Goal: Book appointment/travel/reservation

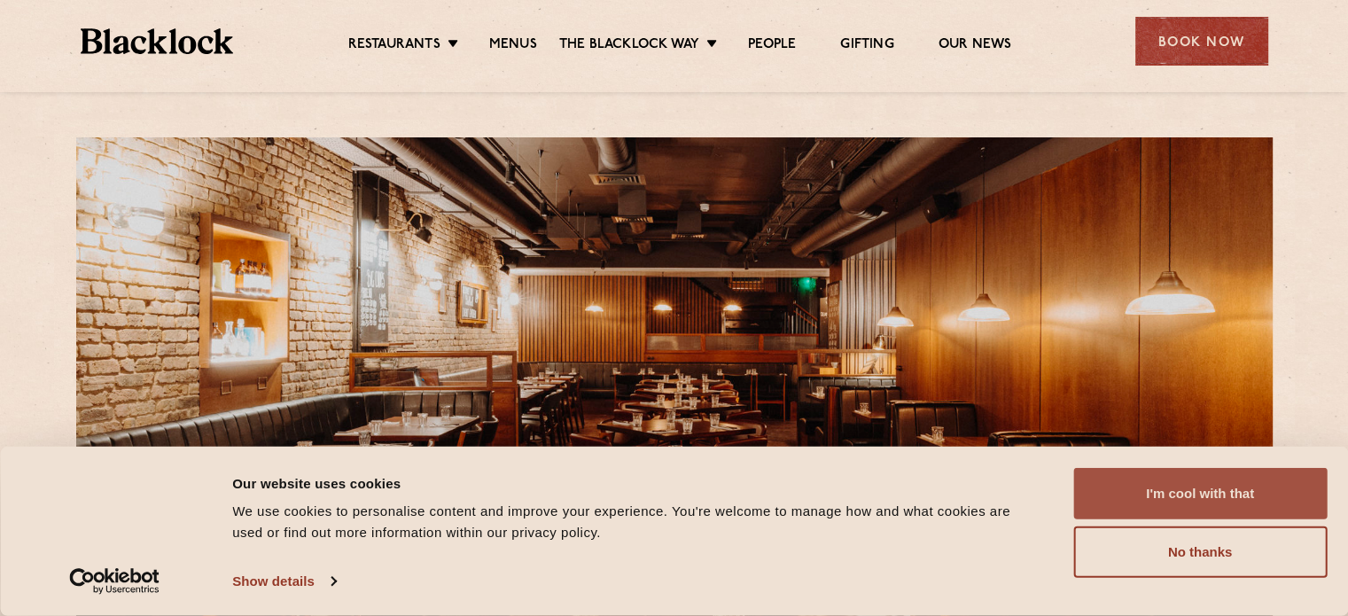
click at [1209, 499] on button "I'm cool with that" at bounding box center [1199, 493] width 253 height 51
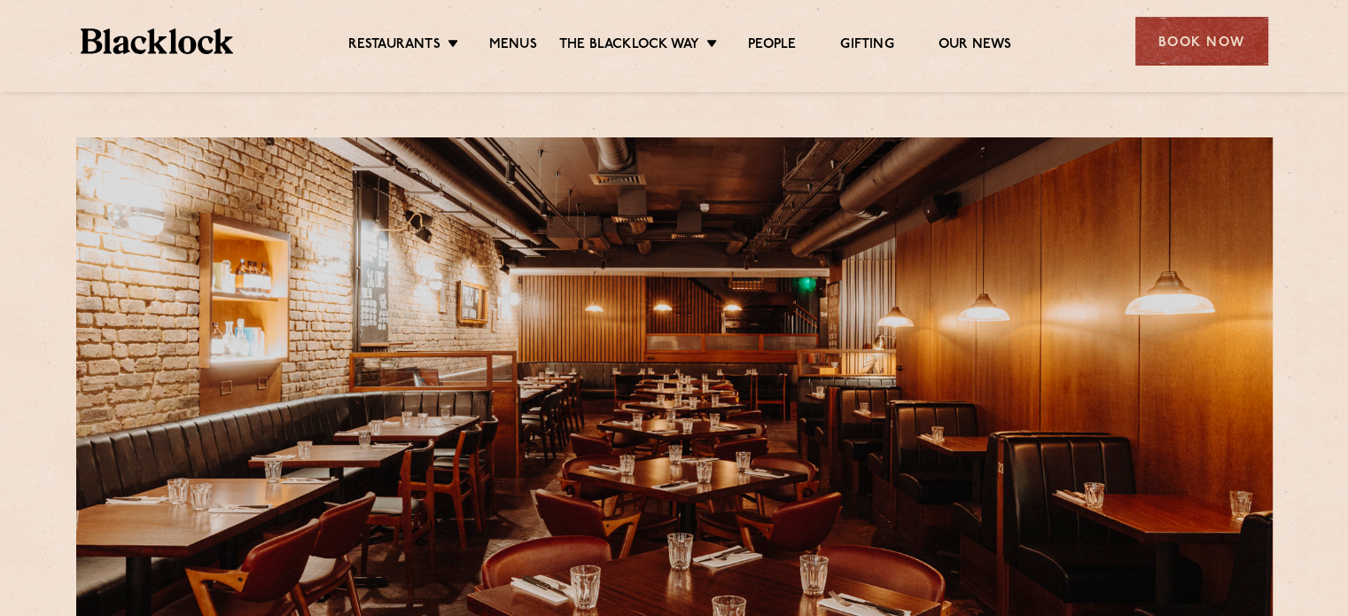
click at [508, 57] on div "Restaurants Soho City Shoreditch Covent Garden Canary Wharf Manchester Birmingh…" at bounding box center [674, 39] width 1241 height 79
click at [503, 46] on link "Menus" at bounding box center [513, 45] width 48 height 19
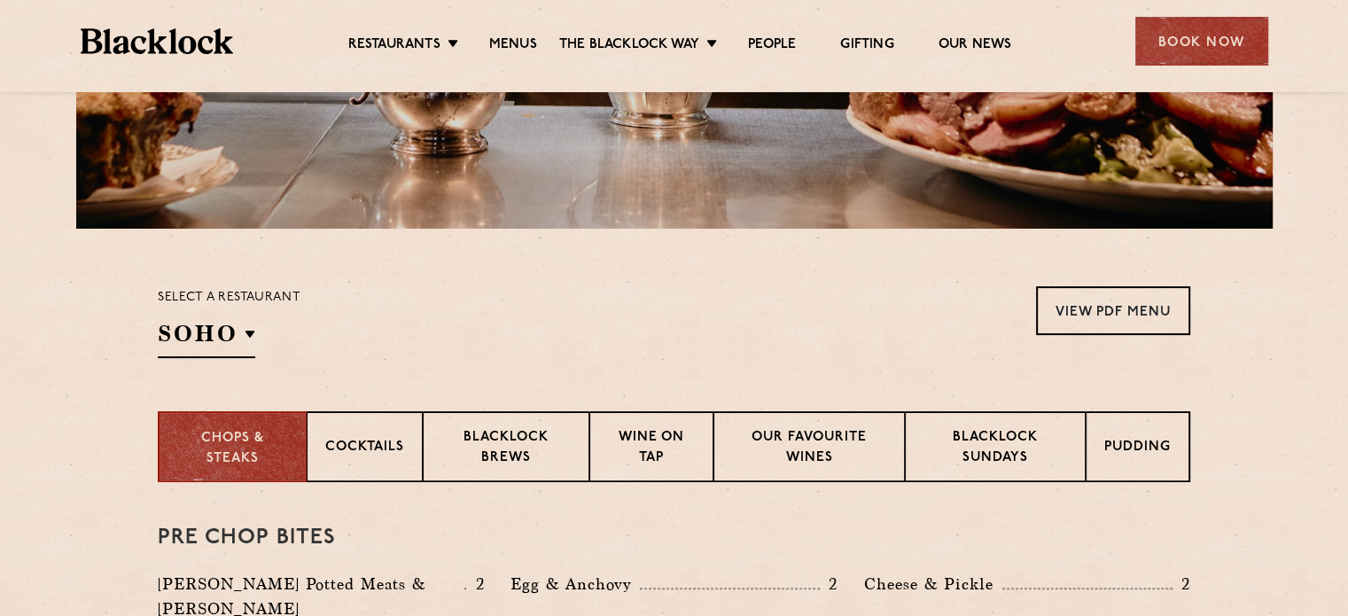
scroll to position [406, 0]
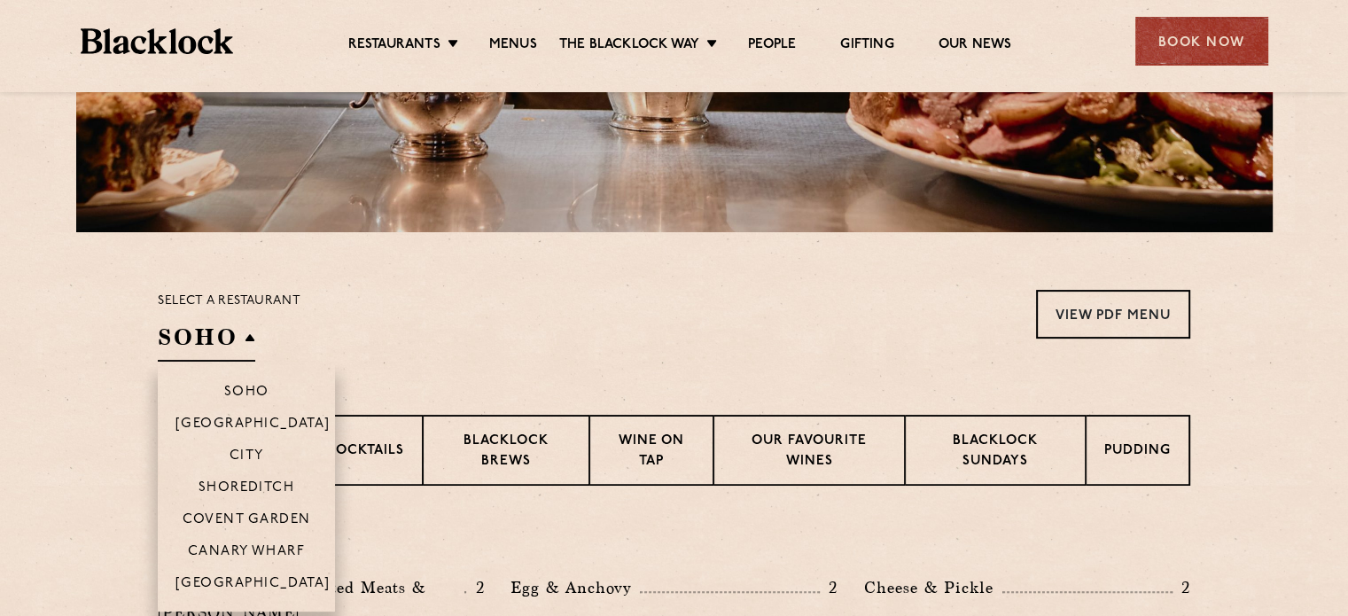
click at [241, 336] on h2 "SOHO" at bounding box center [206, 342] width 97 height 40
click at [264, 524] on p "Covent Garden" at bounding box center [247, 521] width 128 height 18
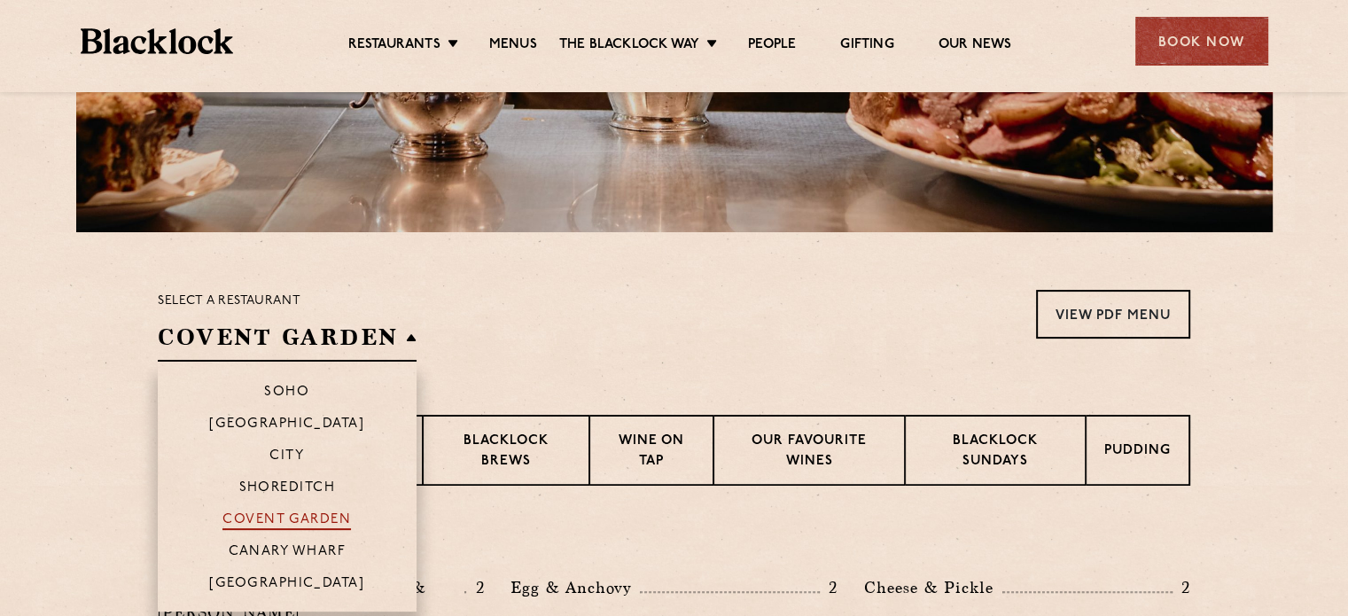
click at [264, 524] on p "Covent Garden" at bounding box center [286, 521] width 128 height 18
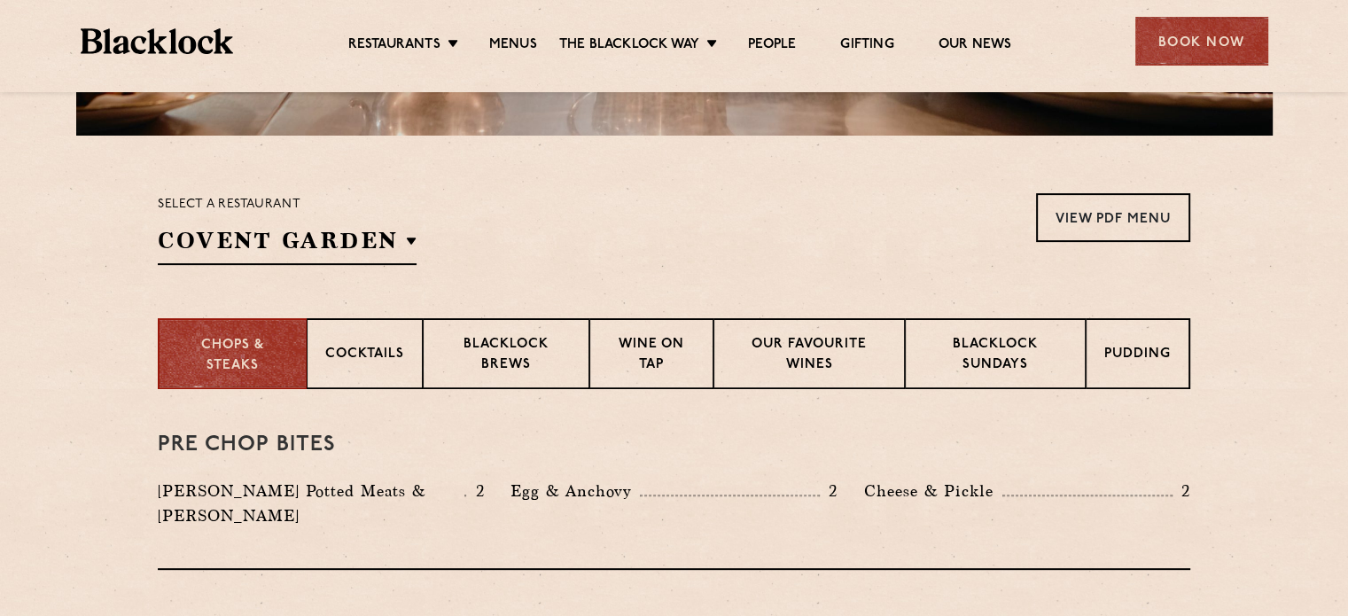
scroll to position [518, 0]
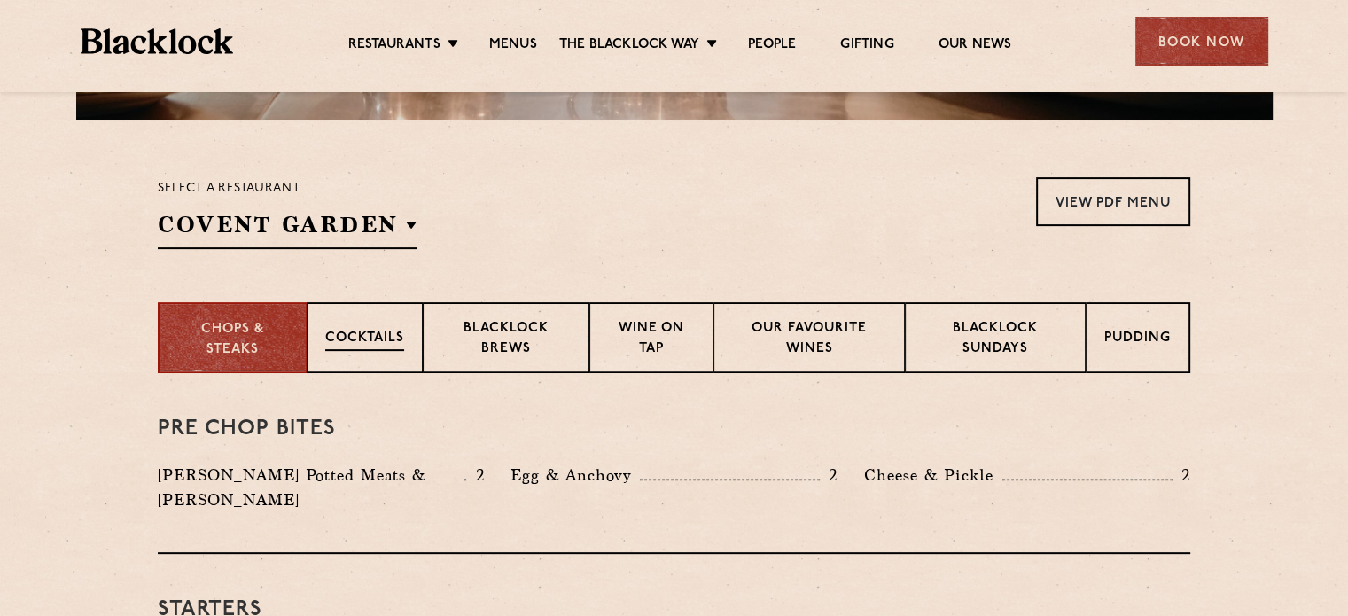
click at [351, 342] on p "Cocktails" at bounding box center [364, 340] width 79 height 22
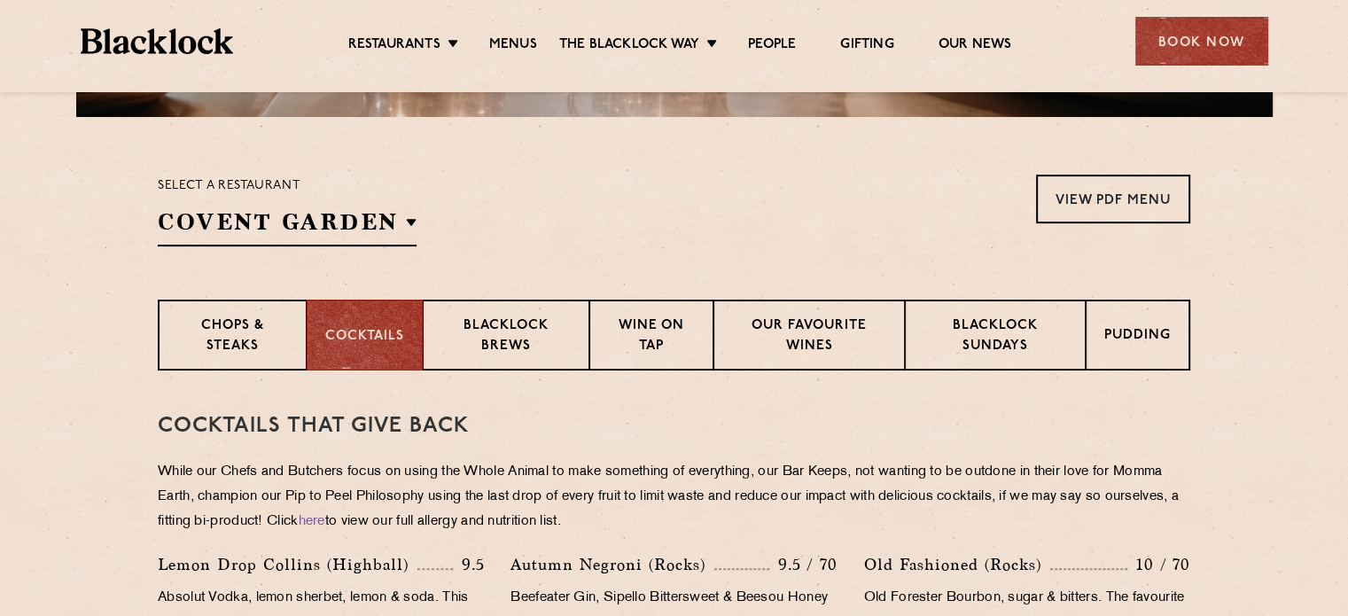
scroll to position [463, 0]
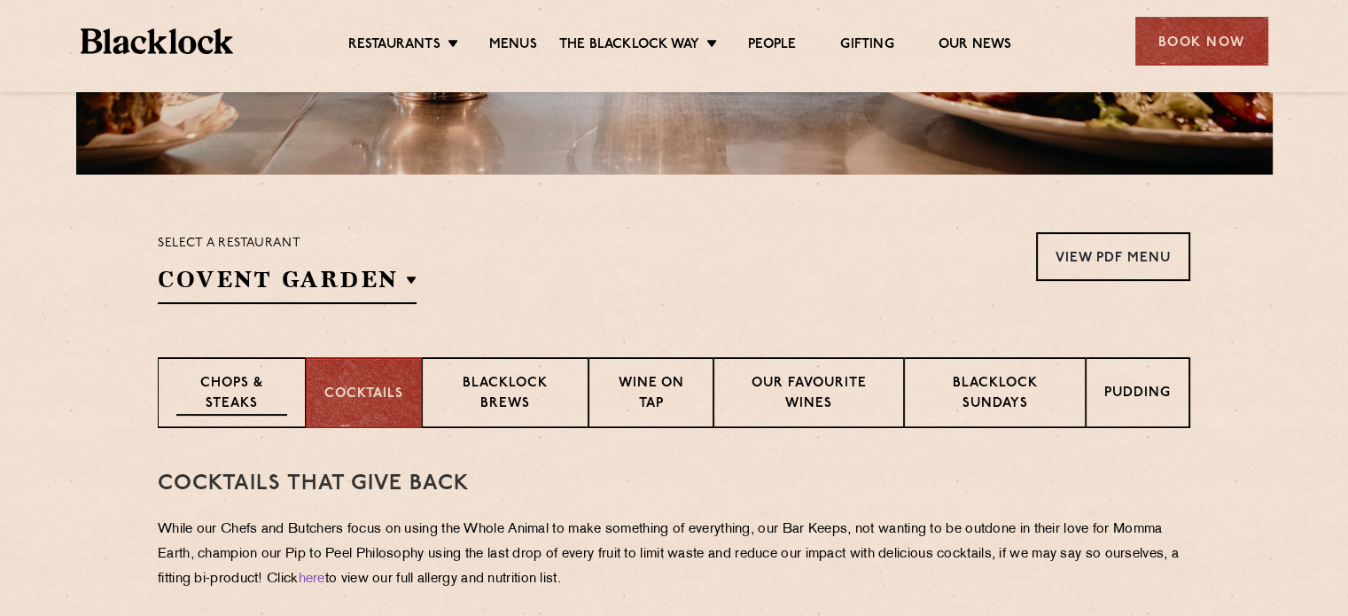
click at [259, 386] on p "Chops & Steaks" at bounding box center [231, 395] width 111 height 42
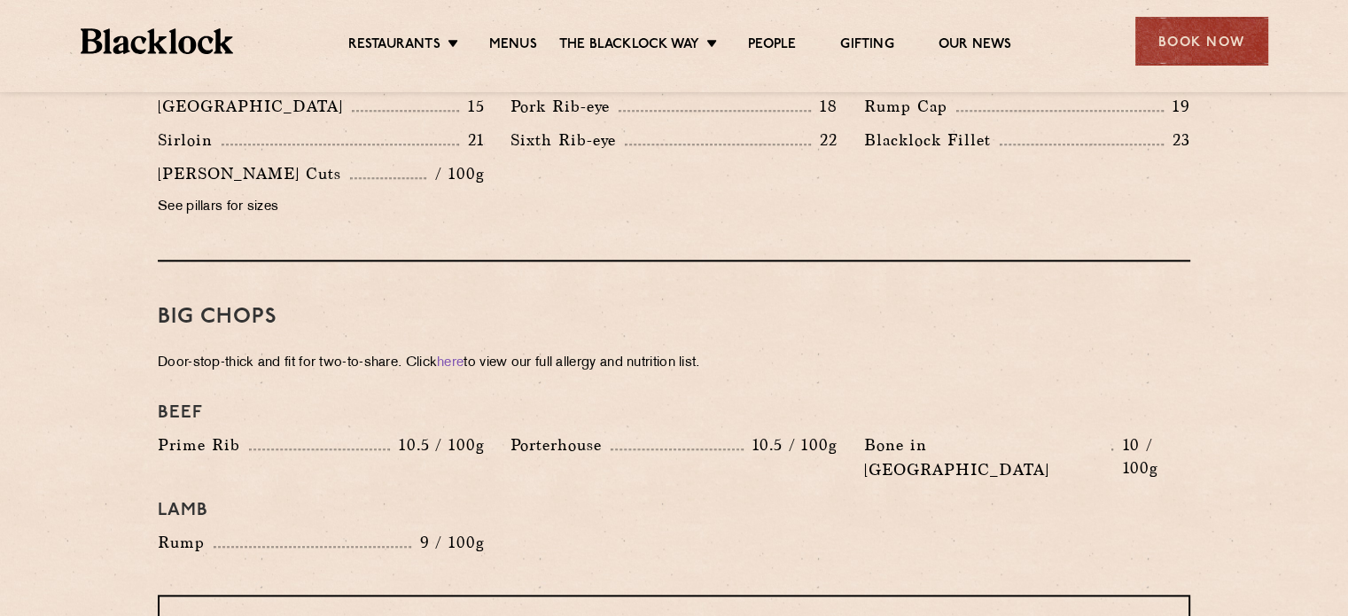
scroll to position [1820, 0]
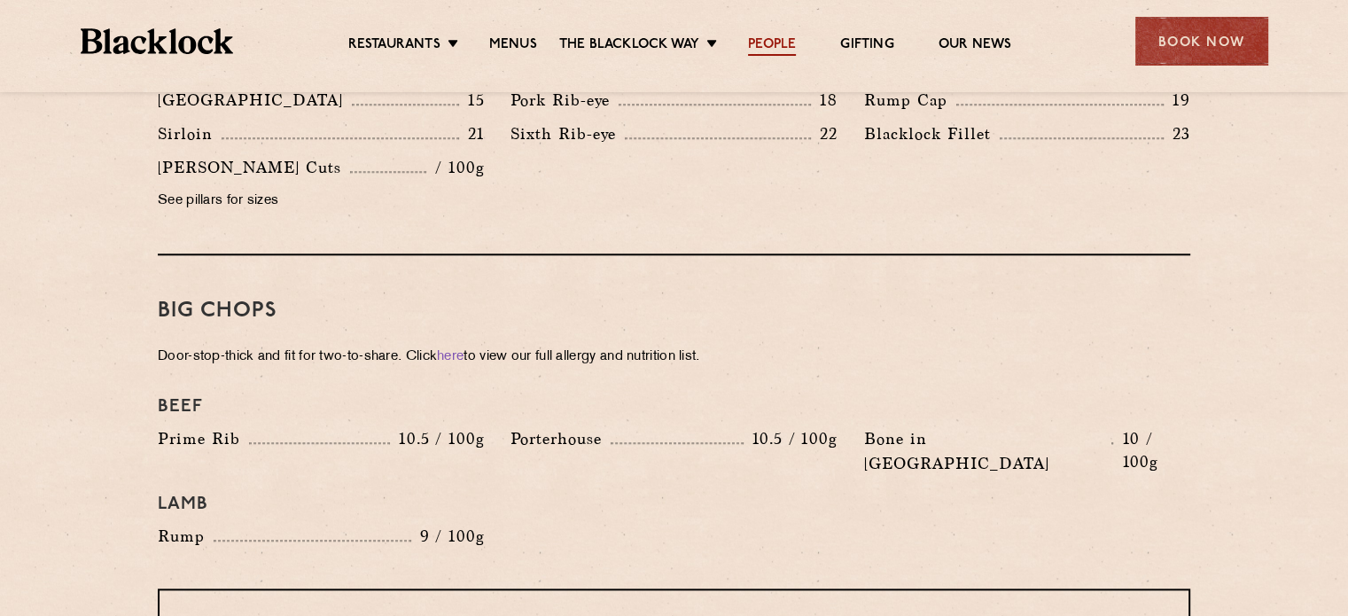
click at [773, 42] on link "People" at bounding box center [772, 45] width 48 height 19
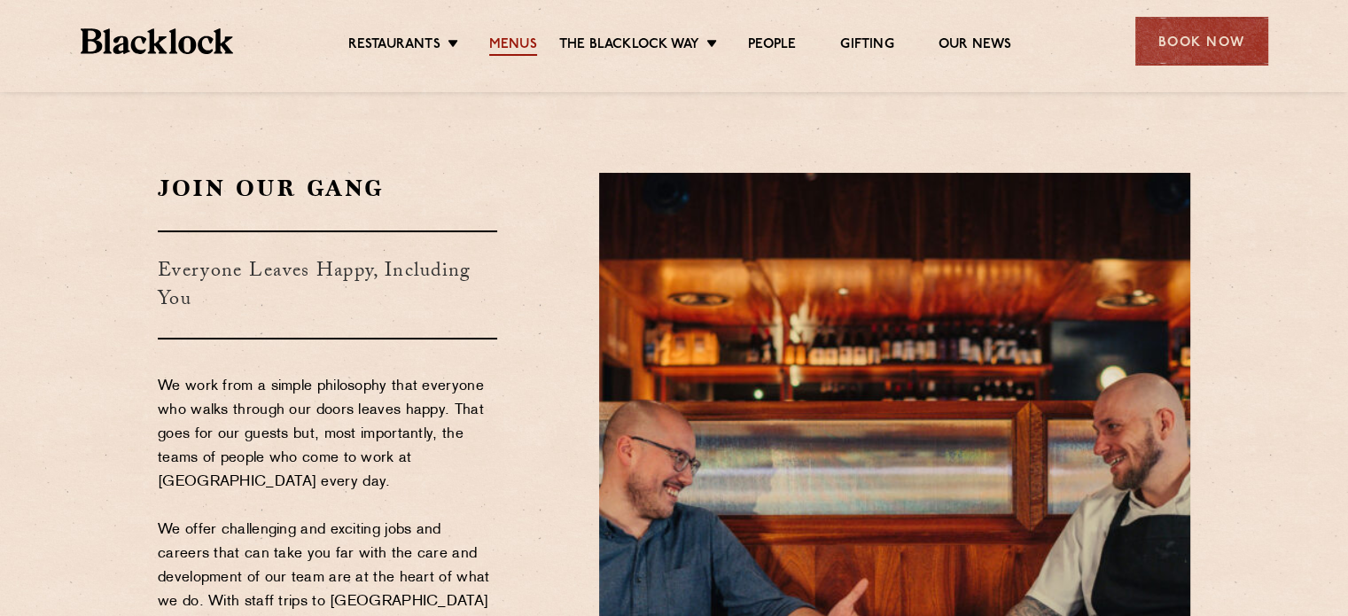
click at [495, 38] on link "Menus" at bounding box center [513, 45] width 48 height 19
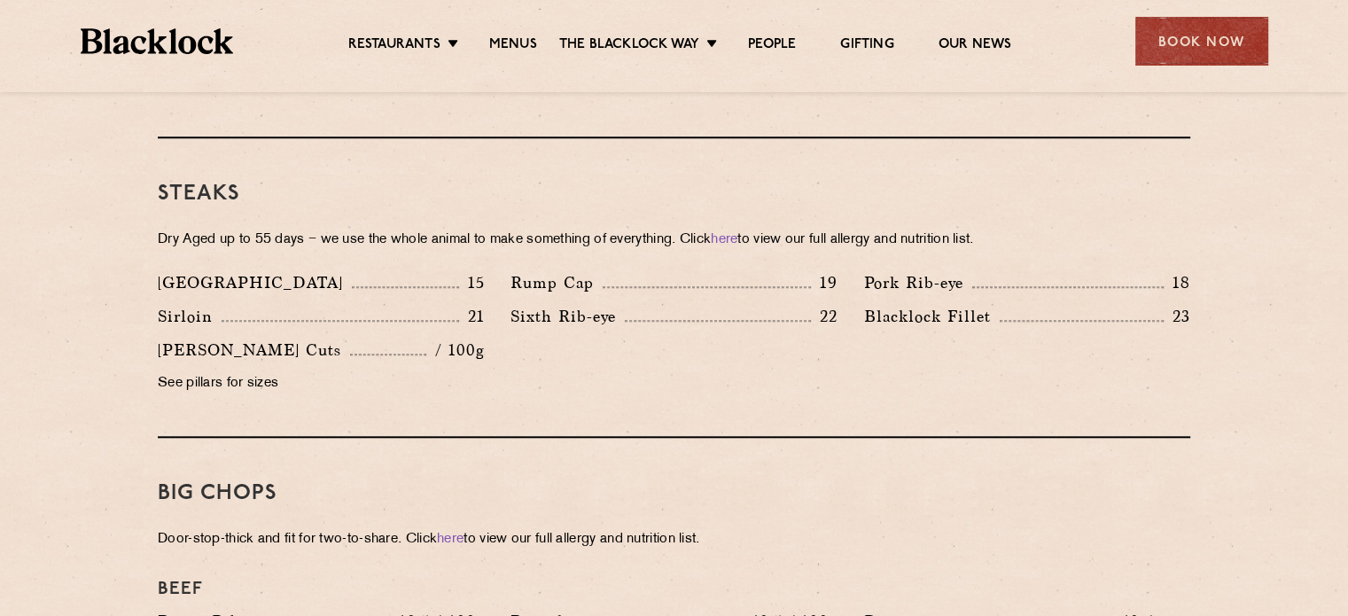
scroll to position [1520, 0]
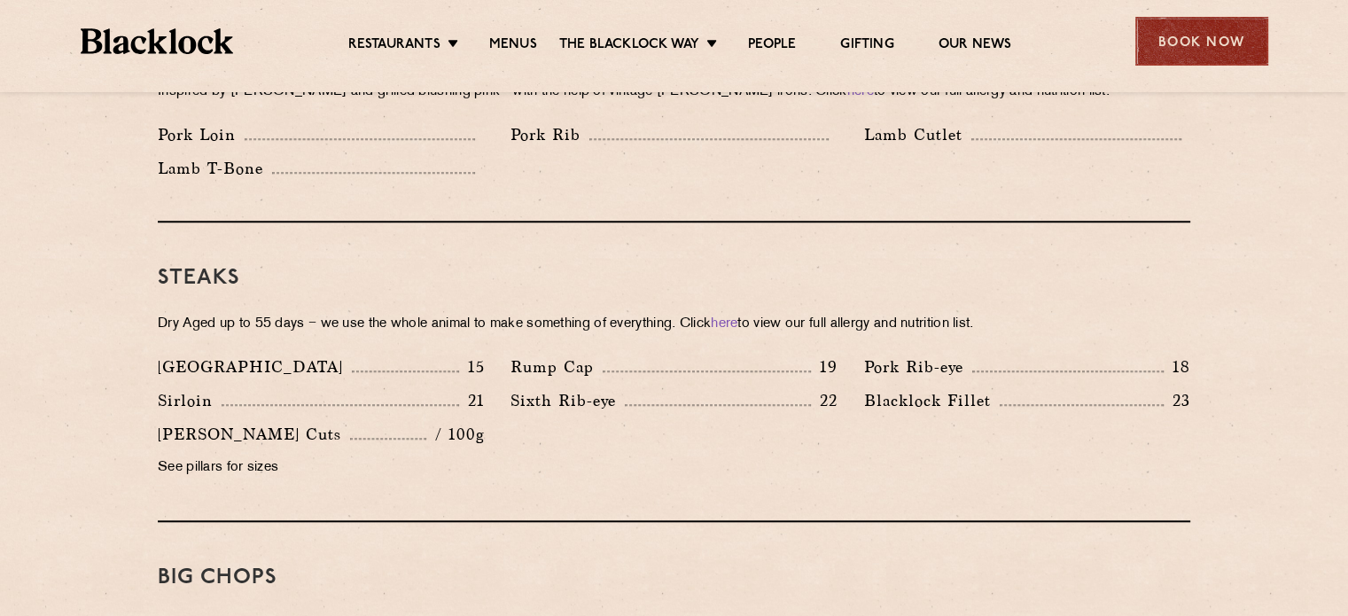
click at [1150, 39] on div "Book Now" at bounding box center [1201, 41] width 133 height 49
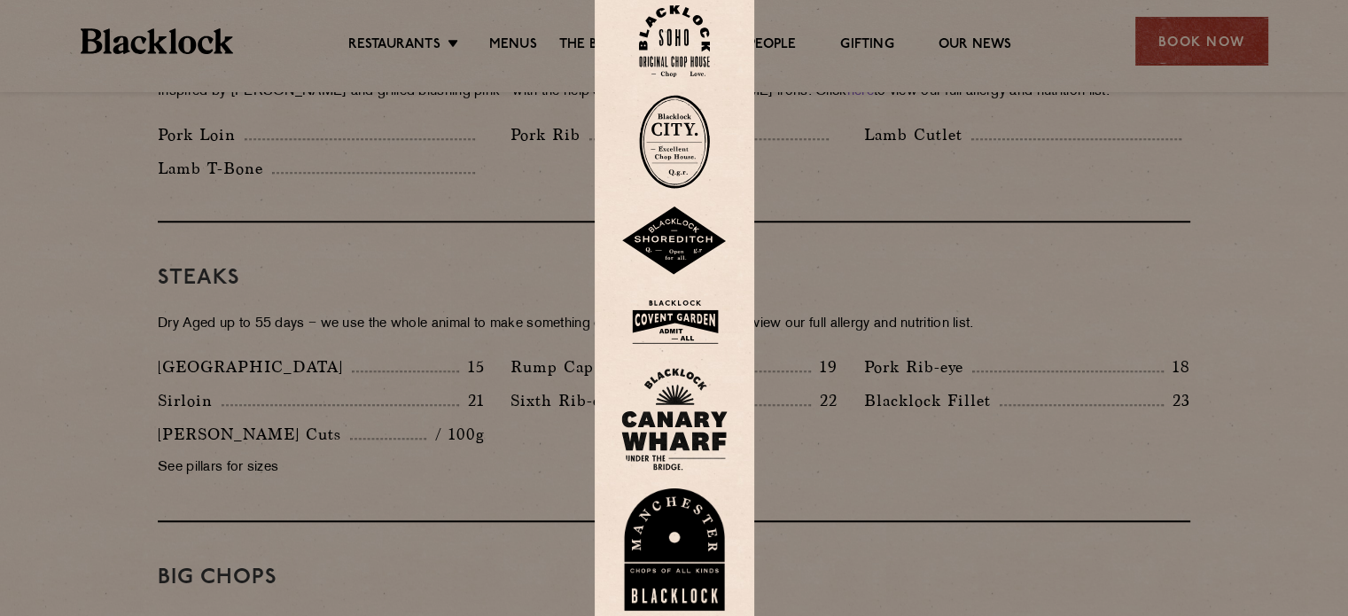
click at [685, 325] on img at bounding box center [674, 322] width 106 height 58
